Goal: Obtain resource: Download file/media

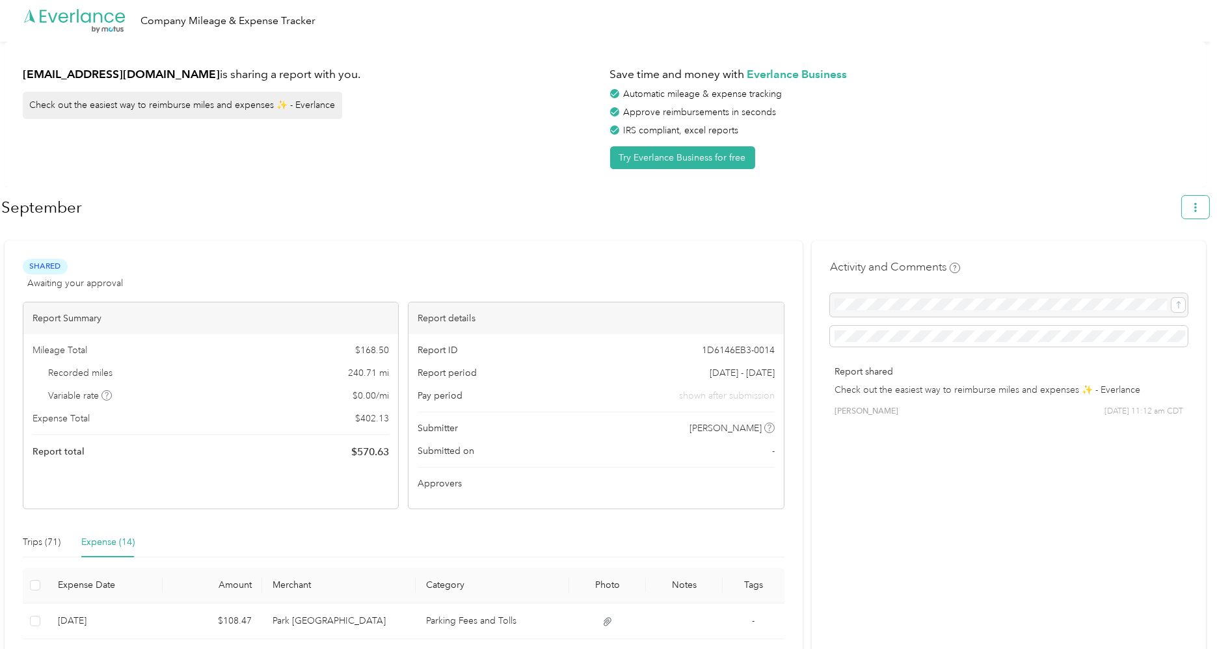
click at [1201, 205] on icon "button" at bounding box center [1195, 207] width 9 height 9
click at [1156, 261] on span "Download" at bounding box center [1165, 268] width 43 height 14
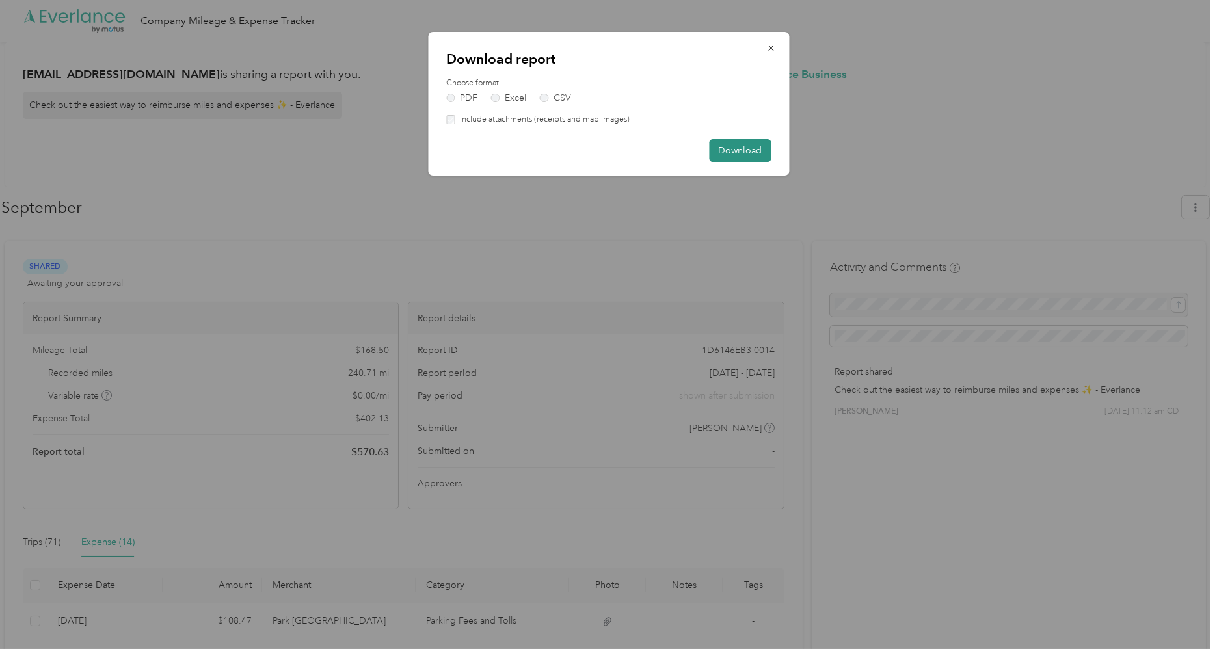
click at [764, 151] on button "Download" at bounding box center [740, 150] width 62 height 23
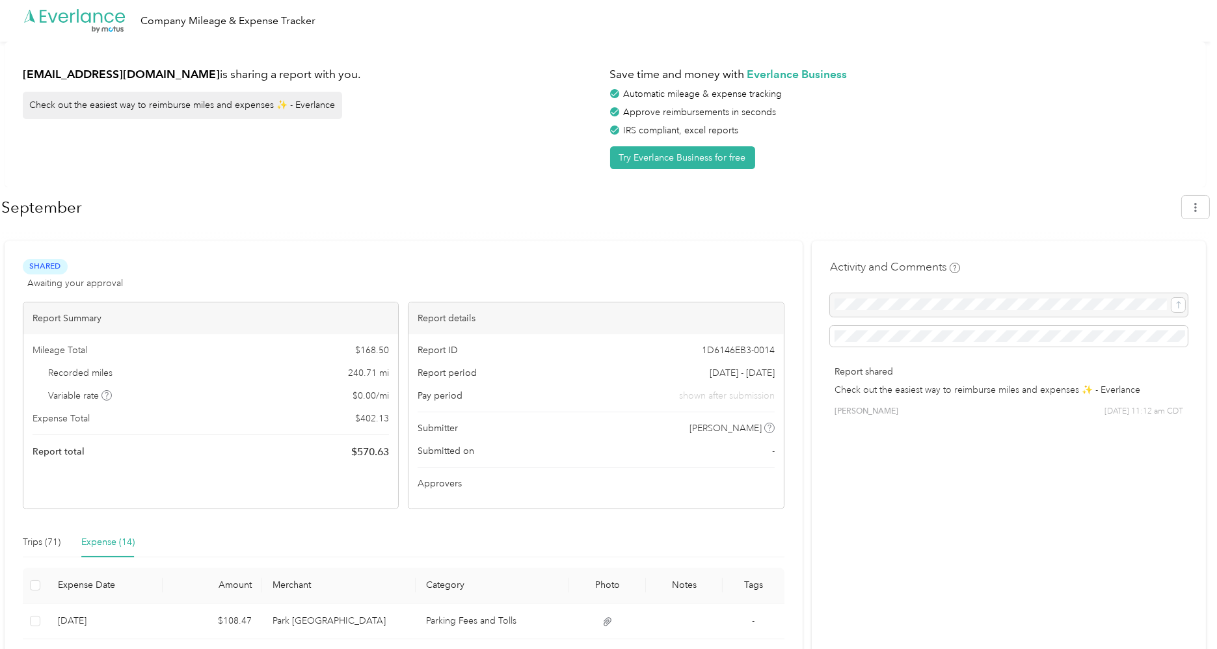
click at [284, 265] on div "Shared Awaiting your approval View activity & comments" at bounding box center [404, 274] width 762 height 31
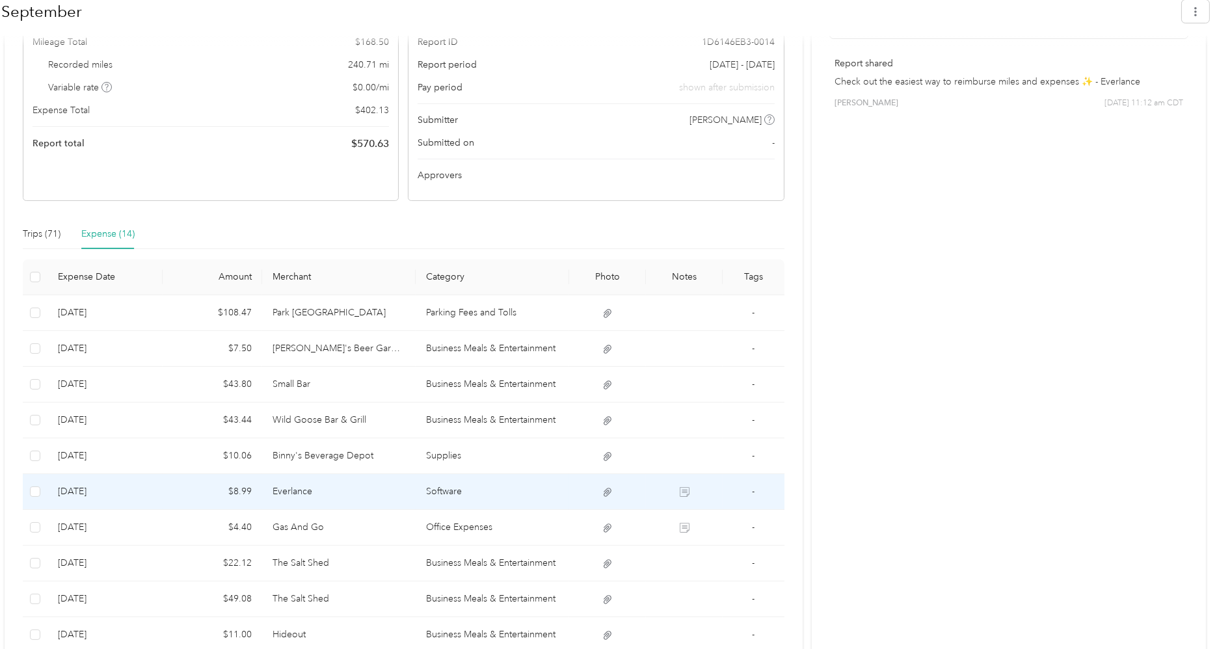
scroll to position [217, 0]
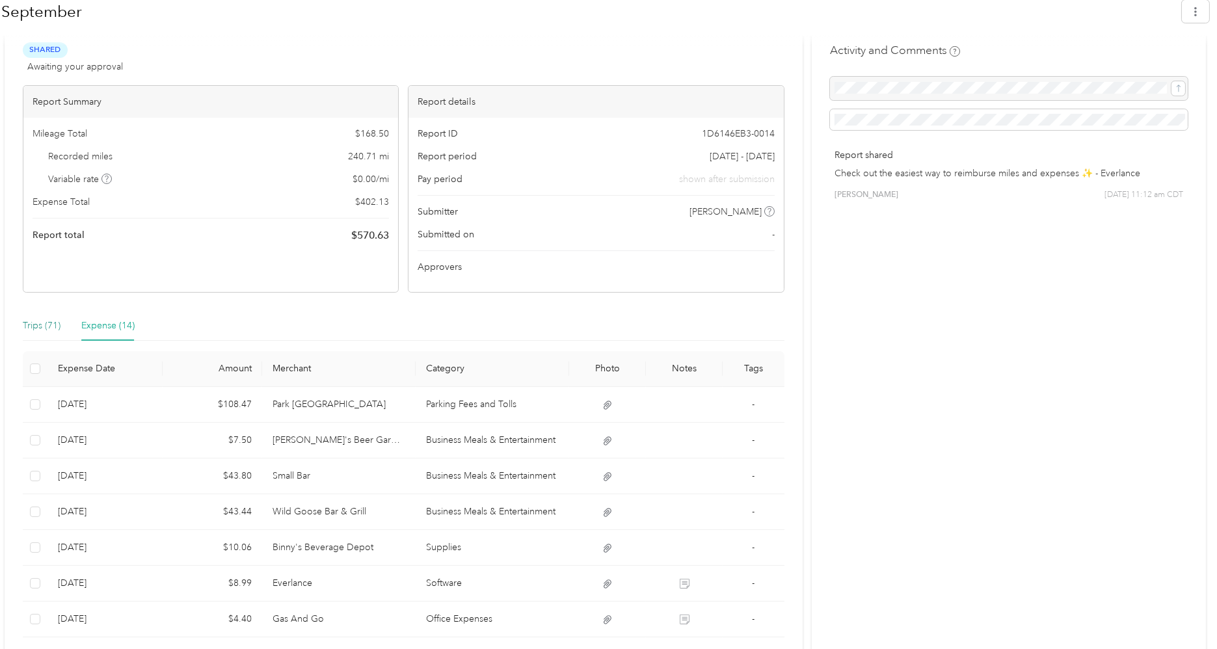
click at [35, 330] on div "Trips (71)" at bounding box center [42, 326] width 38 height 14
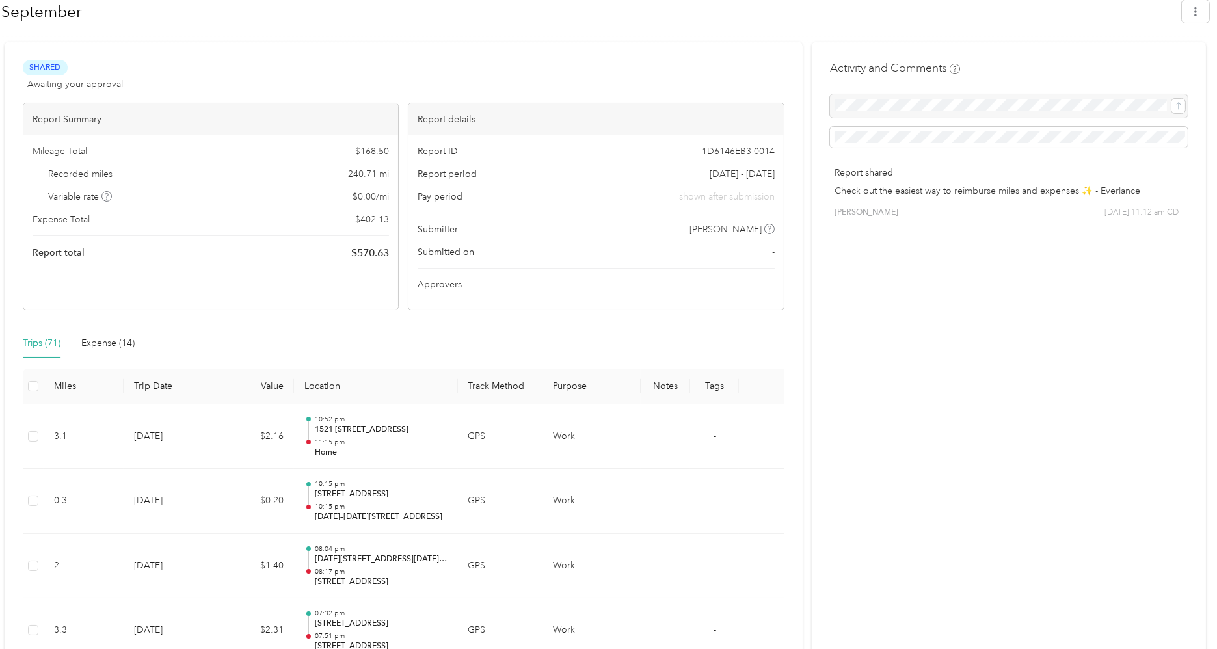
scroll to position [0, 0]
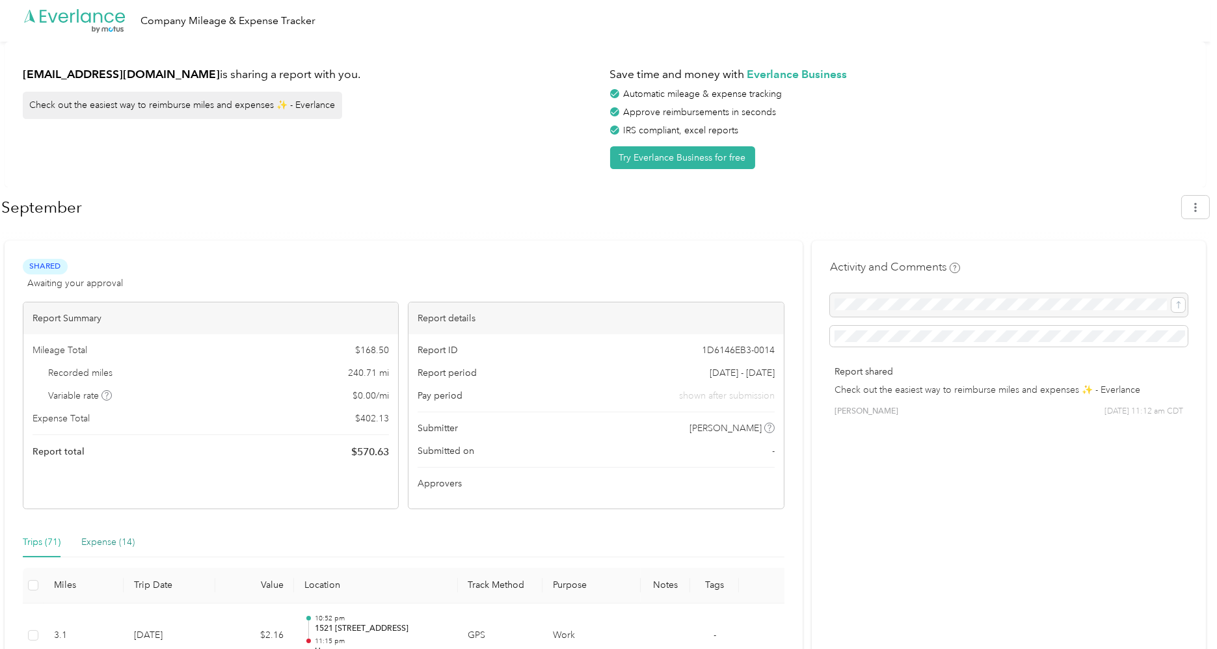
click at [113, 543] on div "Expense (14)" at bounding box center [107, 543] width 53 height 14
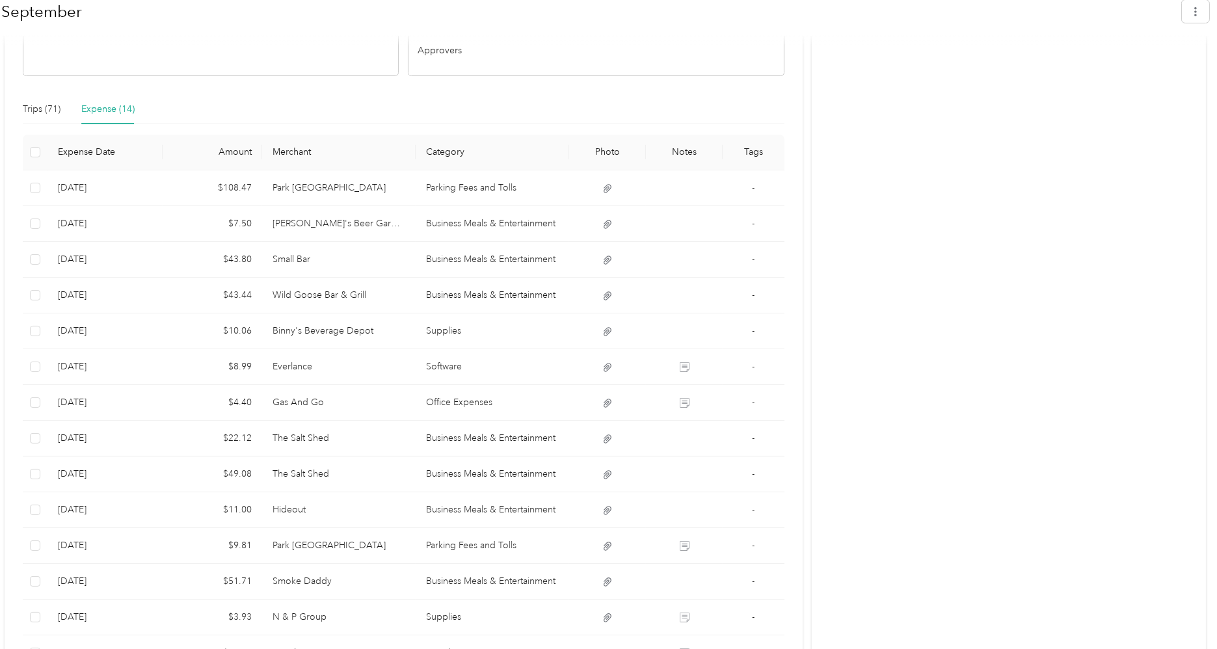
scroll to position [496, 0]
